Goal: Task Accomplishment & Management: Use online tool/utility

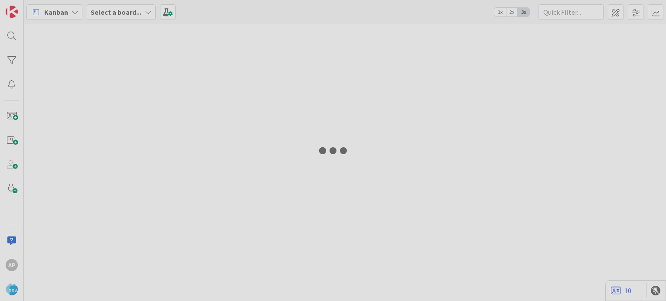
type input "9358"
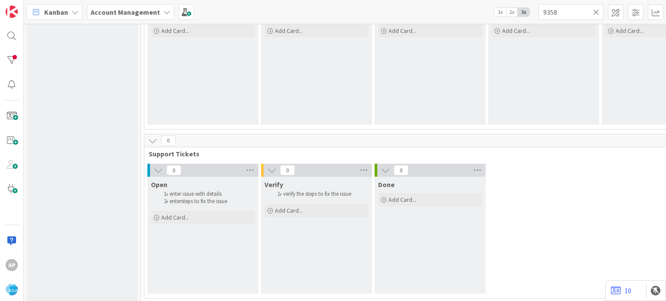
scroll to position [643, 0]
click at [199, 215] on div "Add Card..." at bounding box center [203, 217] width 104 height 13
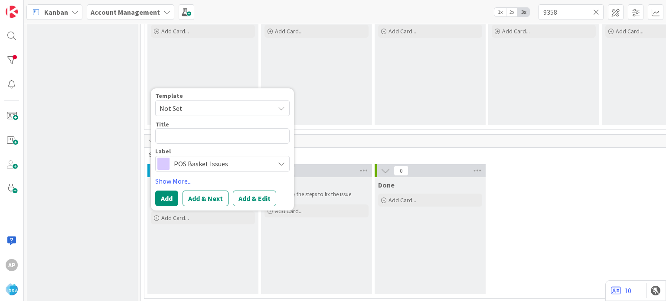
click at [201, 110] on span "Not Set" at bounding box center [213, 108] width 108 height 11
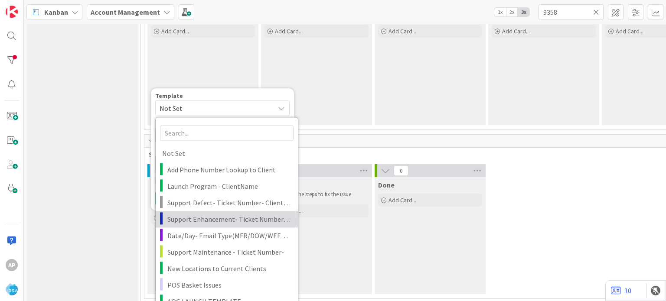
click at [204, 219] on span "Support Enhancement- Ticket Number- Client Name- Product Name" at bounding box center [229, 219] width 124 height 11
type textarea "x"
type textarea "Support Enhancement- Ticket Number- Client Name- Product Name"
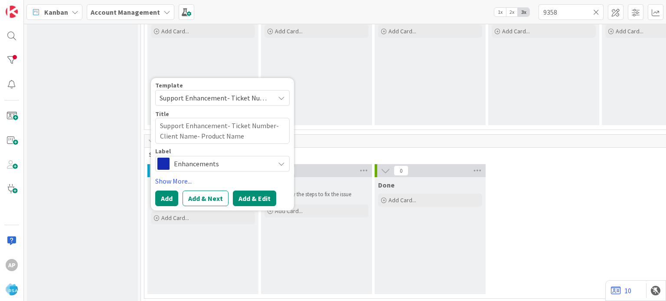
click at [246, 198] on button "Add & Edit" at bounding box center [254, 199] width 43 height 16
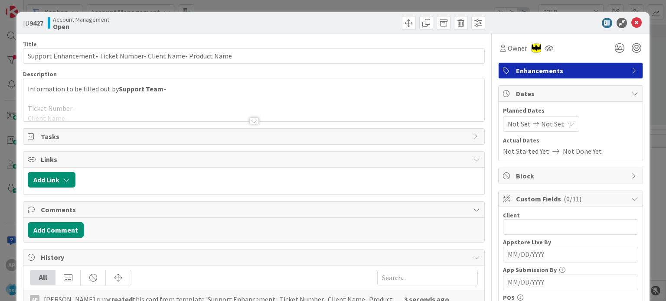
click at [250, 122] on div at bounding box center [254, 120] width 10 height 7
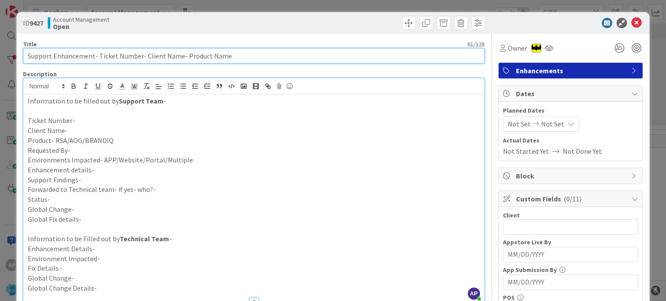
drag, startPoint x: 96, startPoint y: 55, endPoint x: 138, endPoint y: 55, distance: 42.0
click at [138, 55] on input "Support Enhancement- Ticket Number- Client Name- Product Name" at bounding box center [253, 56] width 461 height 16
paste input "#317207"
click at [99, 53] on input "Support Enhancement- #317207- Client Name- Product Name" at bounding box center [253, 56] width 461 height 16
type input "Support Enhancement- 317207- Client Name- Product Name"
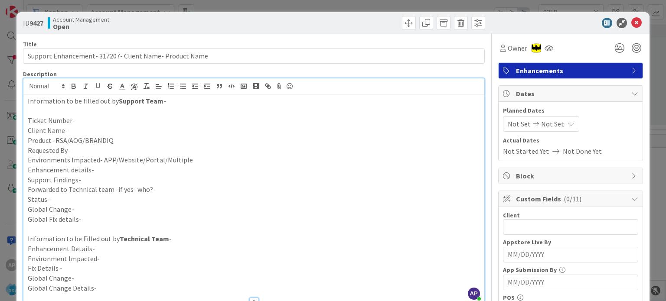
click at [84, 123] on p "Ticket Number-" at bounding box center [253, 121] width 451 height 10
paste div
click at [79, 133] on p "Client Name-" at bounding box center [253, 131] width 451 height 10
click at [117, 140] on p "Product- RSA/AOG/BRANDIQ" at bounding box center [253, 141] width 451 height 10
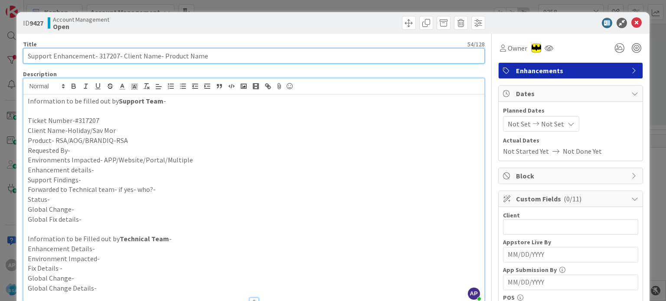
drag, startPoint x: 190, startPoint y: 58, endPoint x: 163, endPoint y: 58, distance: 27.3
click at [163, 58] on input "Support Enhancement- 317207- Client Name- Product Name" at bounding box center [253, 56] width 461 height 16
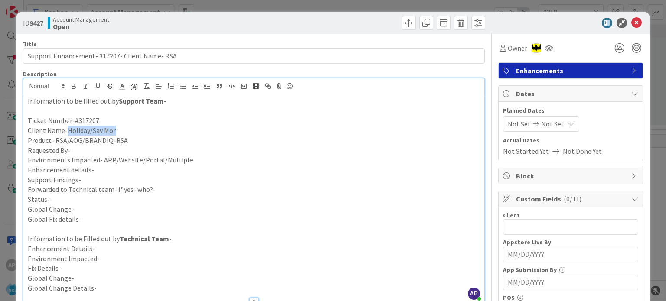
drag, startPoint x: 106, startPoint y: 131, endPoint x: 66, endPoint y: 130, distance: 39.9
click at [66, 130] on p "Client Name-Holiday/Sav Mor" at bounding box center [253, 131] width 451 height 10
copy p "Holiday/Sav Mor"
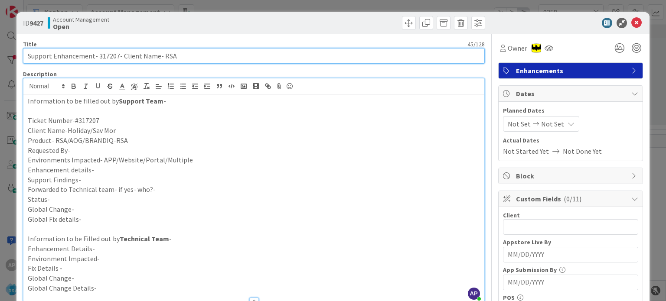
drag, startPoint x: 120, startPoint y: 55, endPoint x: 156, endPoint y: 57, distance: 35.6
click at [156, 57] on input "Support Enhancement- 317207- Client Name- RSA" at bounding box center [253, 56] width 461 height 16
paste input "Holiday/Sav Mor"
type input "Support Enhancement- 317207- Holiday/Sav Mor- RSA"
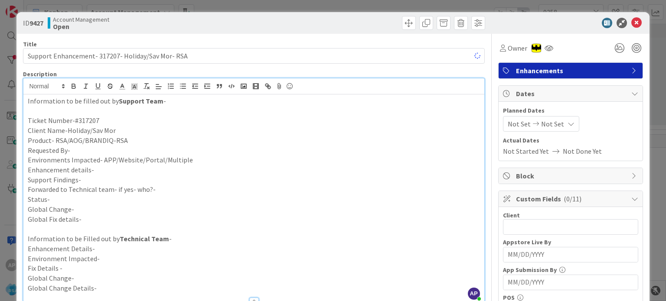
click at [83, 150] on p "Requested By-" at bounding box center [253, 151] width 451 height 10
click at [195, 157] on p "Environments Impacted- APP/Website/Portal/Multiple" at bounding box center [253, 160] width 451 height 10
click at [168, 169] on p "Enhancement details-" at bounding box center [253, 170] width 451 height 10
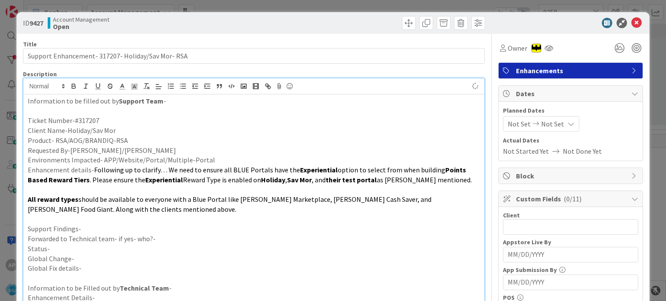
click at [98, 232] on p "Support Findings-" at bounding box center [253, 229] width 451 height 10
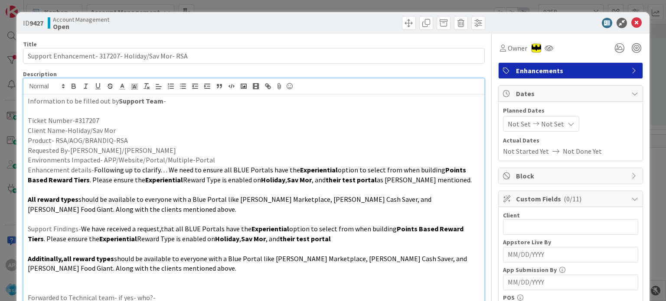
scroll to position [71, 0]
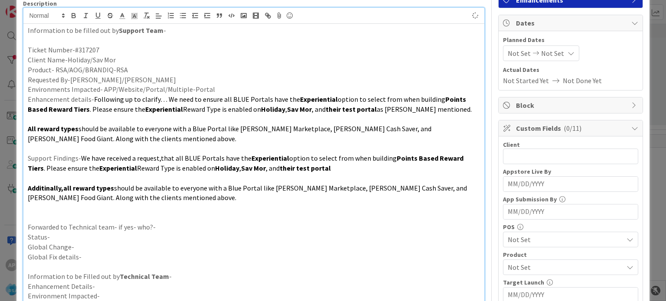
click at [159, 227] on p "Forwarded to Technical team- if yes- who?-" at bounding box center [253, 227] width 451 height 10
click at [130, 233] on p "Status-" at bounding box center [253, 237] width 451 height 10
click at [114, 216] on p at bounding box center [253, 218] width 451 height 10
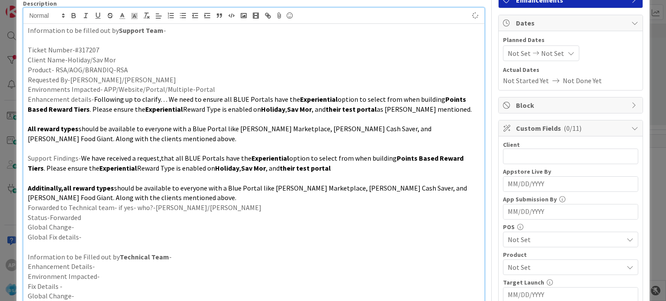
click at [109, 180] on p at bounding box center [253, 178] width 451 height 10
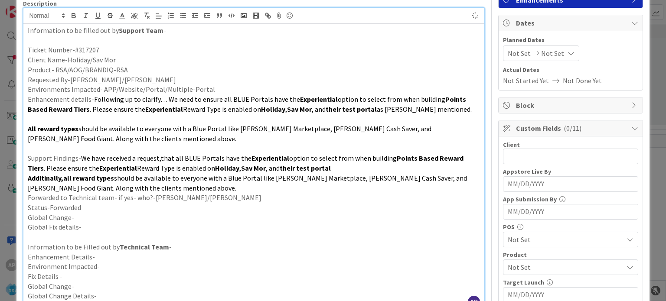
click at [99, 148] on p at bounding box center [253, 149] width 451 height 10
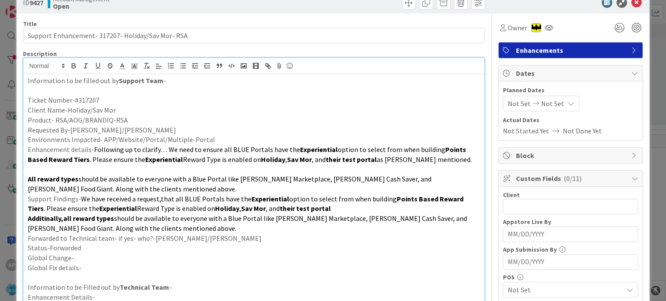
scroll to position [20, 0]
drag, startPoint x: 117, startPoint y: 110, endPoint x: 68, endPoint y: 107, distance: 49.5
click at [68, 107] on p "Client Name-Holiday/Sav Mor" at bounding box center [253, 111] width 451 height 10
copy p "Holiday/Sav Mor"
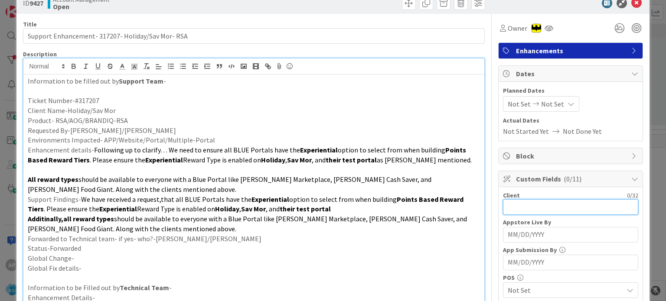
click at [513, 199] on input "text" at bounding box center [570, 207] width 135 height 16
paste input "Holiday/Sav Mor"
type input "Holiday/Sav Mor"
click at [514, 97] on div "Not Set Not Set" at bounding box center [541, 104] width 76 height 16
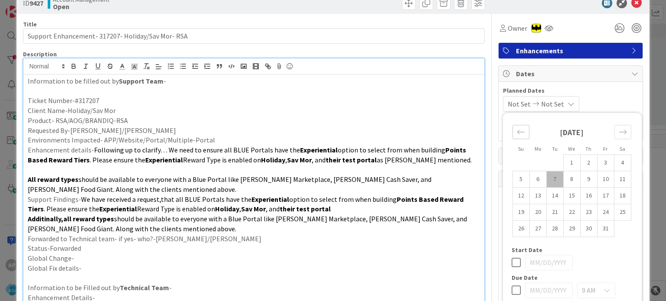
click at [516, 135] on icon "Move backward to switch to the previous month." at bounding box center [520, 132] width 8 height 8
click at [533, 228] on td "29" at bounding box center [537, 229] width 17 height 16
type input "[DATE]"
click at [621, 130] on div "Move forward to switch to the next month." at bounding box center [622, 132] width 17 height 14
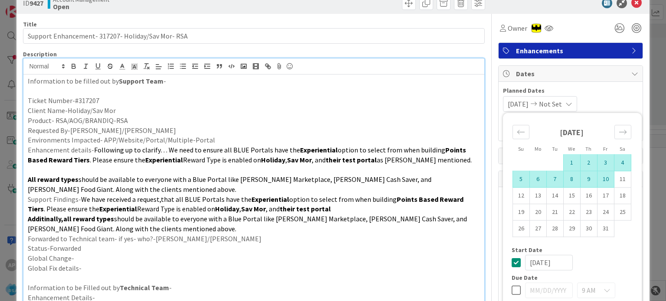
click at [599, 184] on td "10" at bounding box center [605, 179] width 17 height 16
type input "[DATE]"
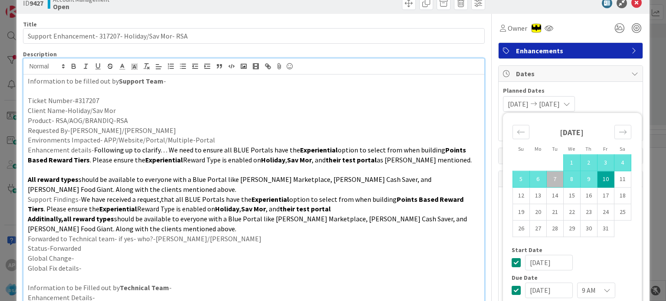
click at [404, 211] on p "Support Findings- We have received a request,that all BLUE Portals have the Exp…" at bounding box center [253, 204] width 451 height 19
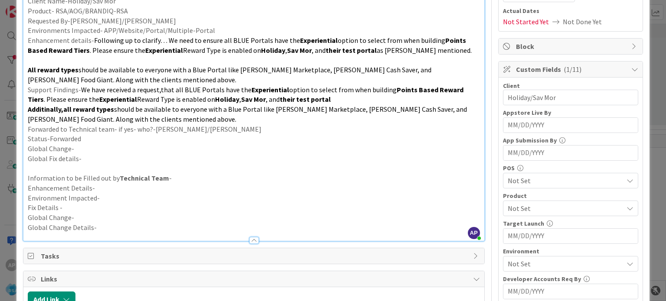
scroll to position [142, 0]
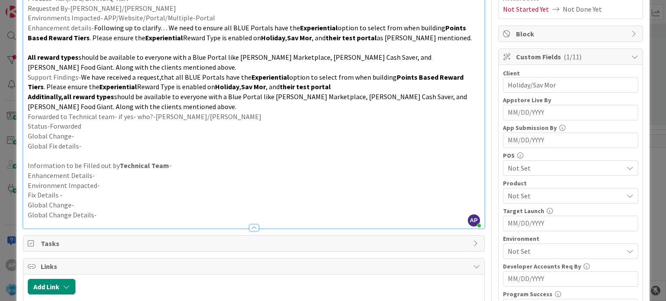
click at [521, 194] on span "Not Set" at bounding box center [564, 196] width 115 height 10
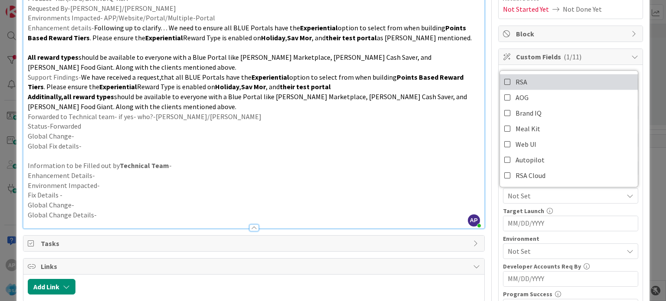
click at [515, 79] on span "RSA" at bounding box center [521, 81] width 12 height 13
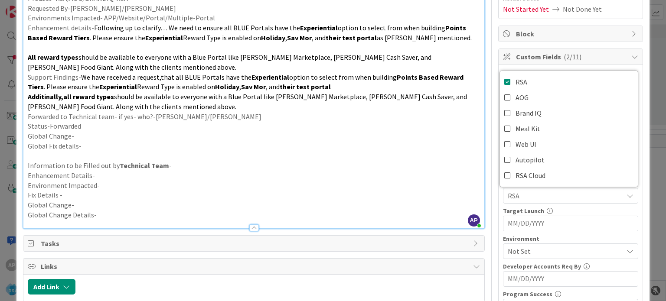
click at [439, 158] on p at bounding box center [253, 156] width 451 height 10
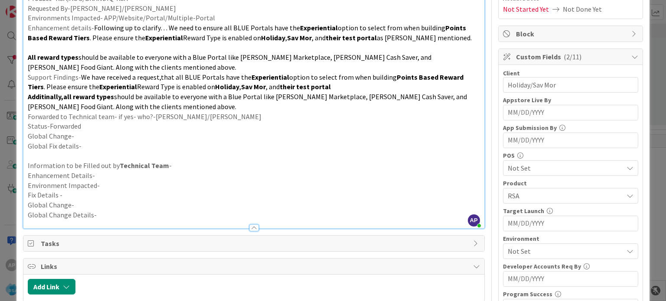
scroll to position [203, 0]
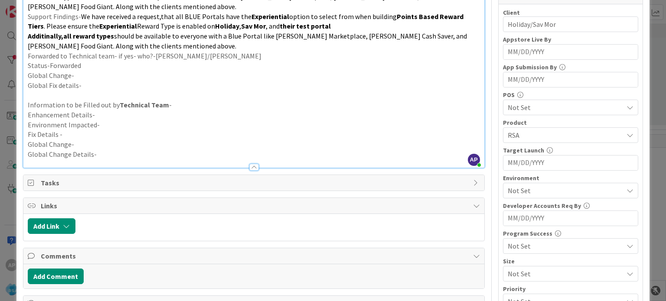
click at [545, 192] on span "Not Set" at bounding box center [564, 190] width 115 height 10
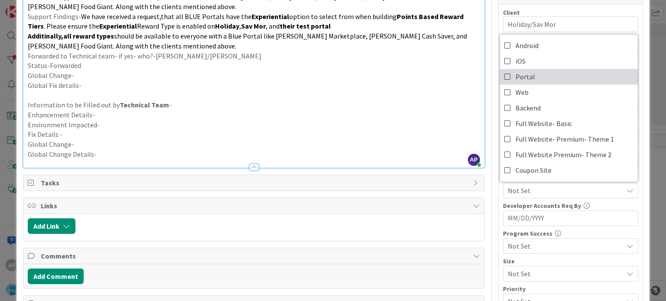
click at [515, 78] on span "Portal" at bounding box center [524, 76] width 19 height 13
click at [435, 116] on p "Enhancement Details-" at bounding box center [253, 115] width 451 height 10
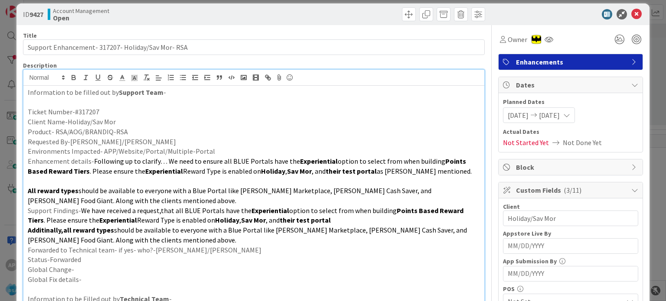
scroll to position [0, 0]
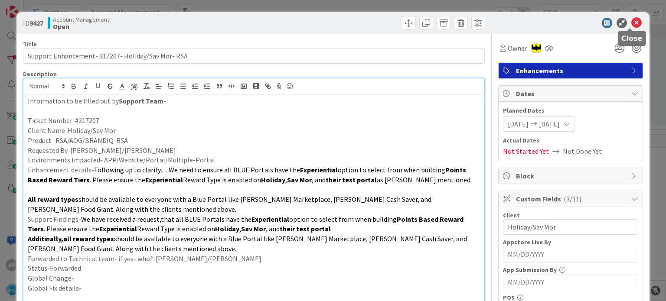
click at [631, 20] on icon at bounding box center [636, 23] width 10 height 10
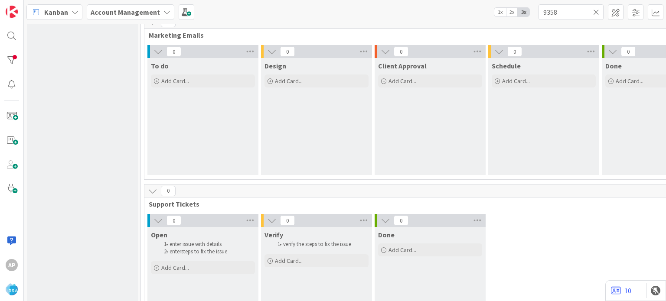
scroll to position [655, 0]
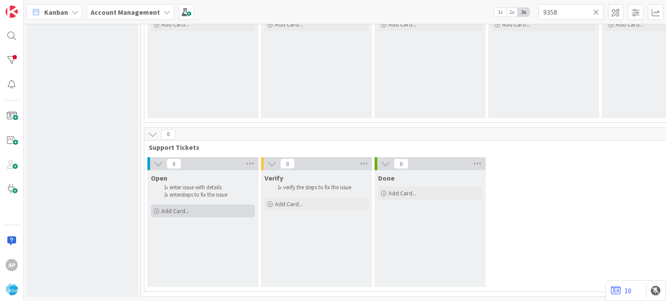
click at [172, 207] on span "Add Card..." at bounding box center [175, 211] width 28 height 8
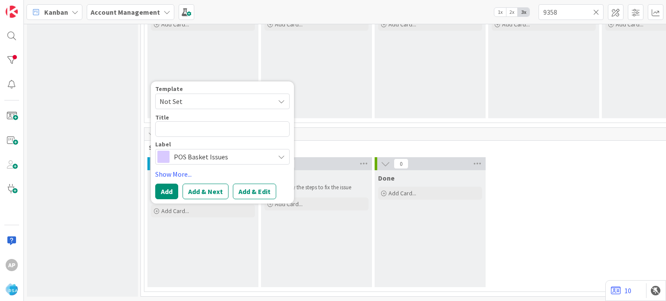
click at [192, 94] on span "Not Set" at bounding box center [222, 102] width 134 height 16
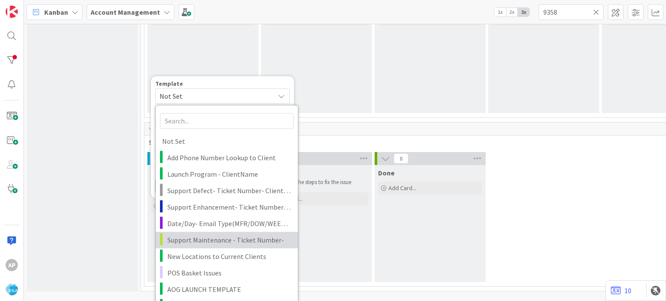
click at [227, 234] on span "Support Maintenance - Ticket Number-" at bounding box center [229, 239] width 124 height 11
type textarea "x"
type textarea "Support Maintenance - Ticket Number-"
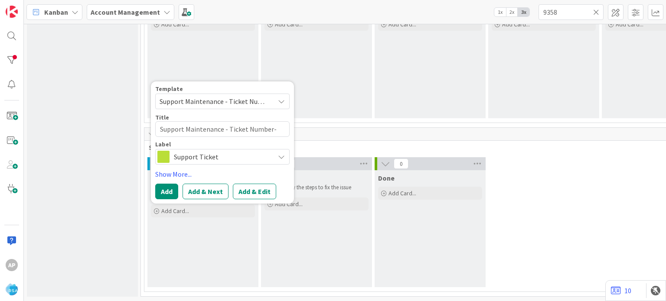
click at [218, 96] on span "Support Maintenance - Ticket Number-" at bounding box center [213, 101] width 108 height 11
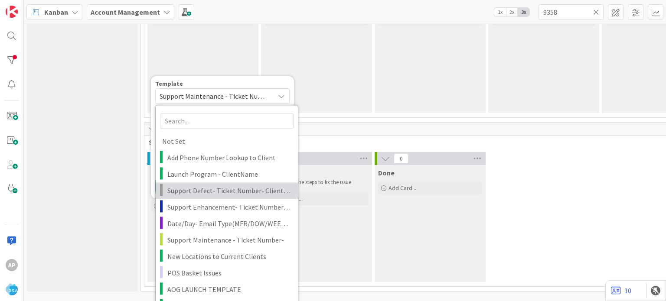
click at [231, 190] on span "Support Defect- Ticket Number- Client Name- Product Name" at bounding box center [229, 190] width 124 height 11
type textarea "x"
type textarea "Support Defect- Ticket Number- Client Name- Product Name"
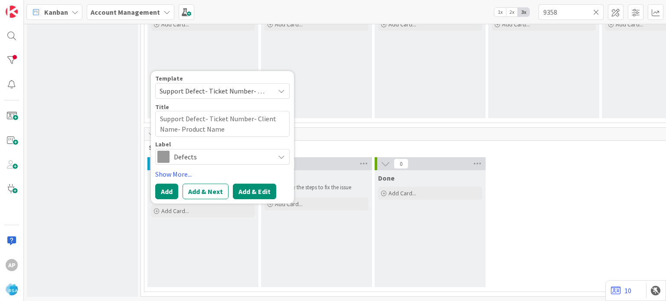
click at [239, 184] on button "Add & Edit" at bounding box center [254, 192] width 43 height 16
